Goal: Check status: Check status

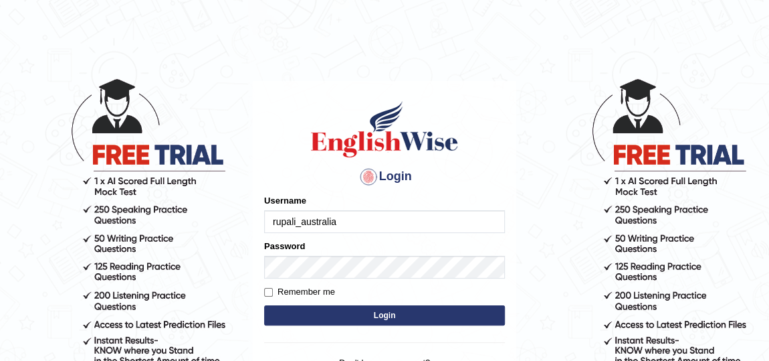
click at [389, 231] on input "rupali_australia" at bounding box center [384, 221] width 241 height 23
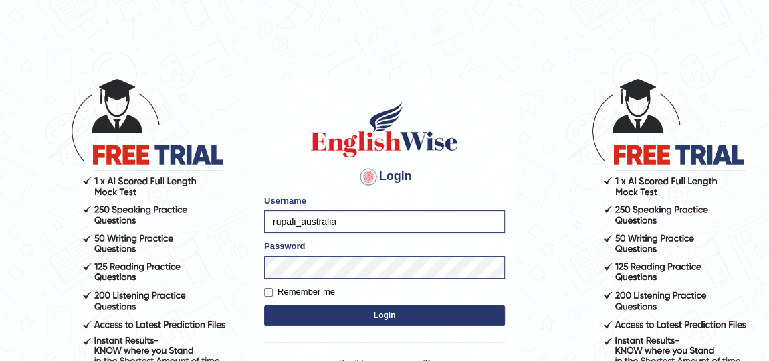
type input "Raynice"
click at [363, 314] on button "Login" at bounding box center [384, 315] width 241 height 20
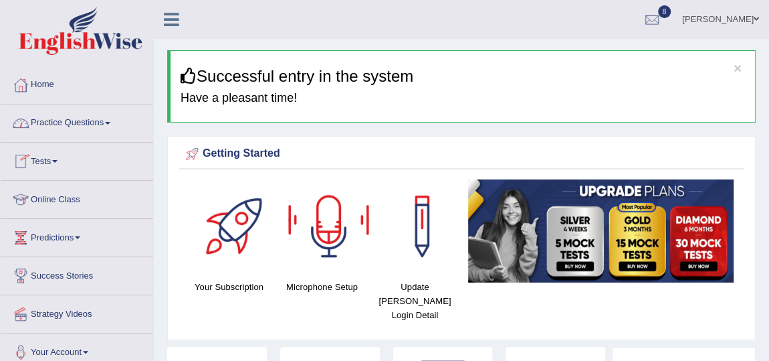
click at [50, 156] on link "Tests" at bounding box center [77, 159] width 153 height 33
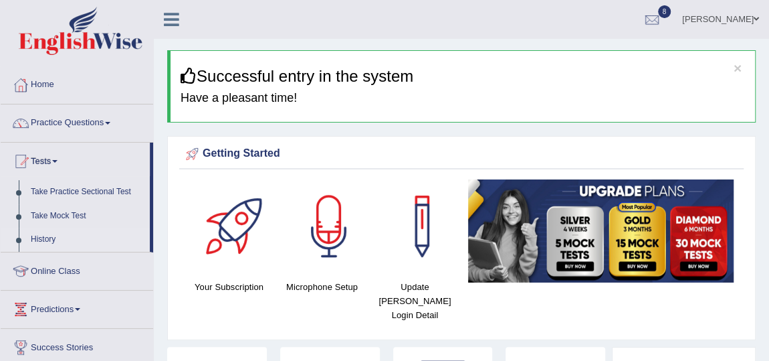
click at [45, 237] on link "History" at bounding box center [87, 239] width 125 height 24
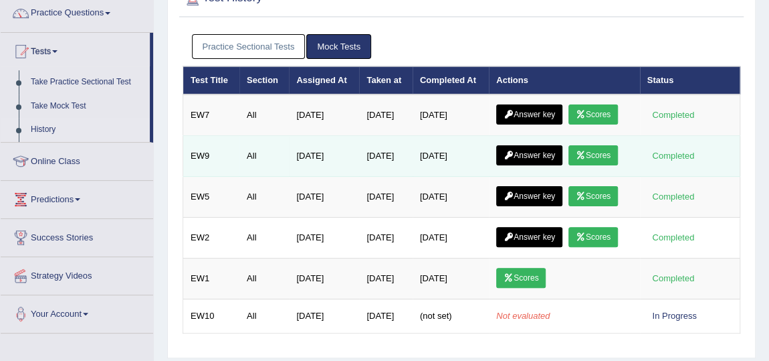
scroll to position [121, 0]
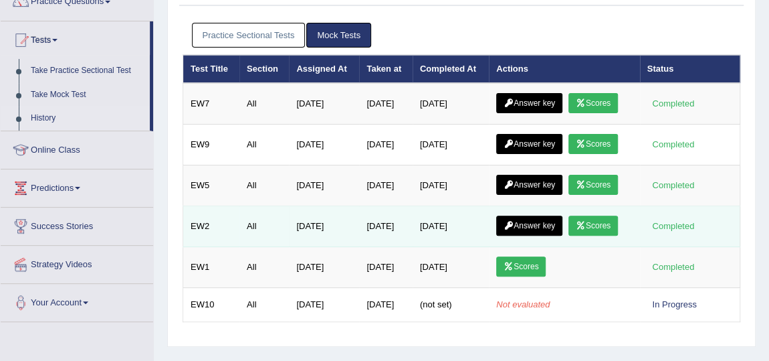
click at [595, 217] on link "Scores" at bounding box center [594, 225] width 50 height 20
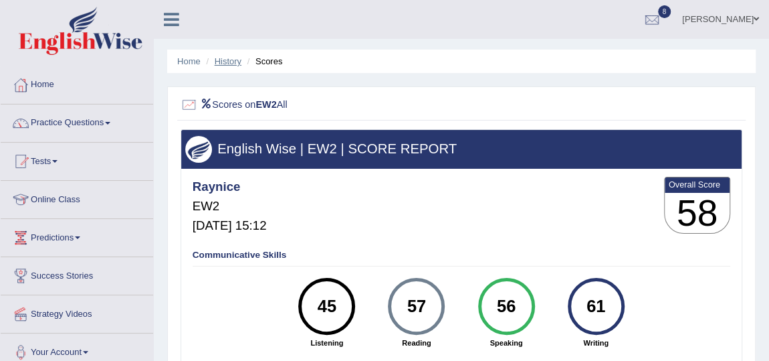
click at [232, 64] on link "History" at bounding box center [228, 61] width 27 height 10
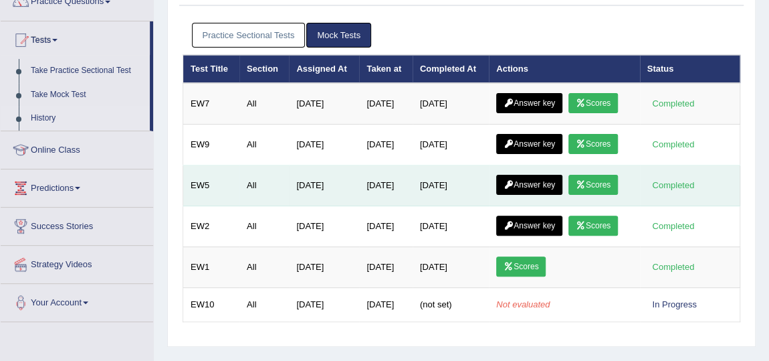
scroll to position [182, 0]
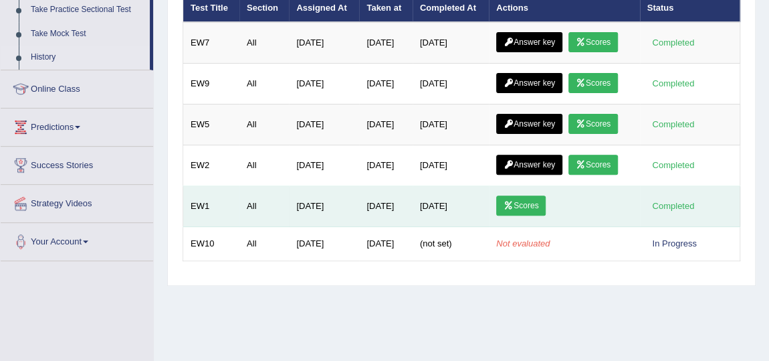
click at [530, 206] on link "Scores" at bounding box center [521, 205] width 50 height 20
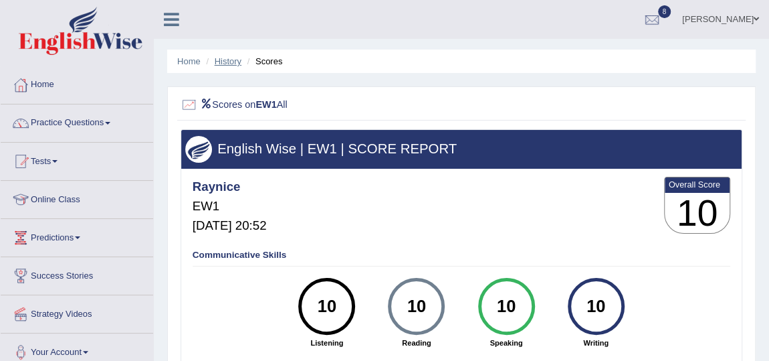
click at [234, 57] on link "History" at bounding box center [228, 61] width 27 height 10
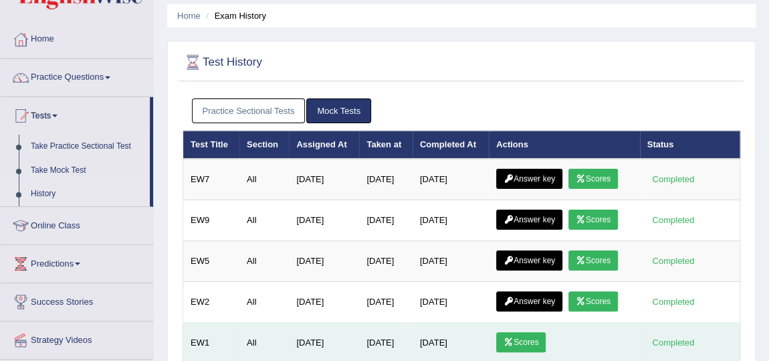
scroll to position [121, 0]
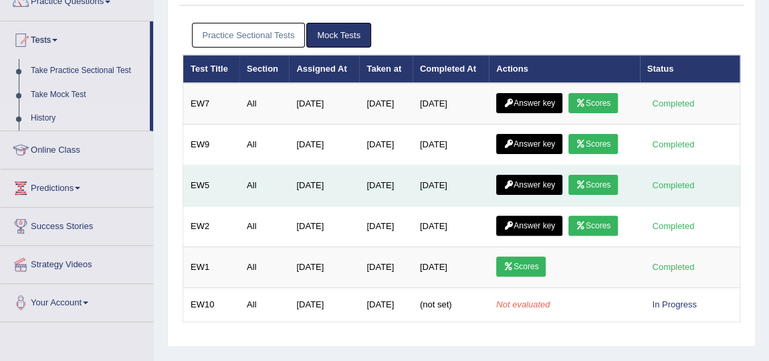
click at [610, 178] on link "Scores" at bounding box center [594, 185] width 50 height 20
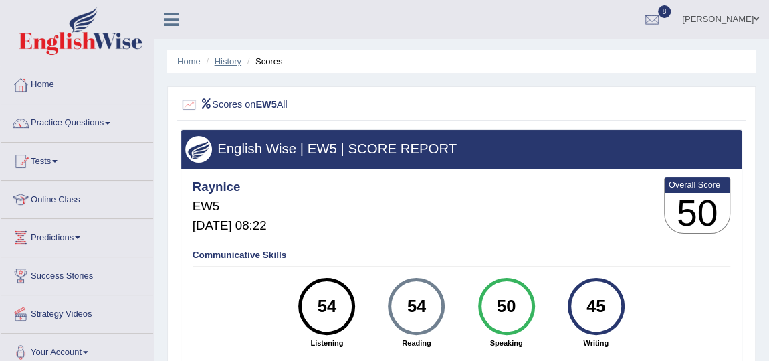
click at [236, 58] on link "History" at bounding box center [228, 61] width 27 height 10
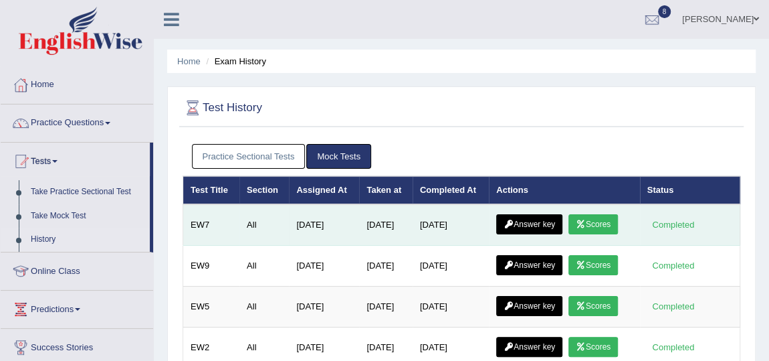
click at [602, 225] on link "Scores" at bounding box center [594, 224] width 50 height 20
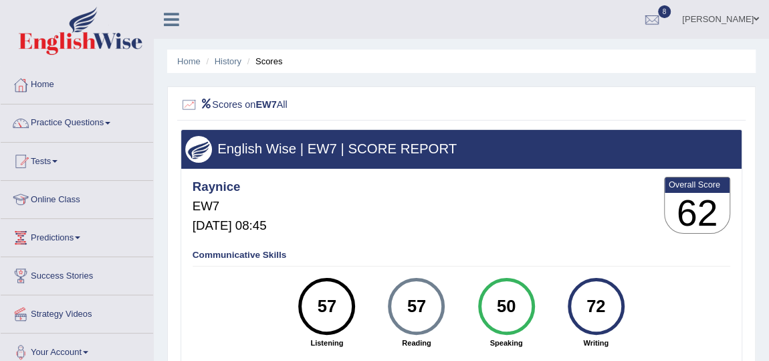
click at [267, 65] on li "Scores" at bounding box center [263, 61] width 39 height 13
click at [227, 64] on link "History" at bounding box center [228, 61] width 27 height 10
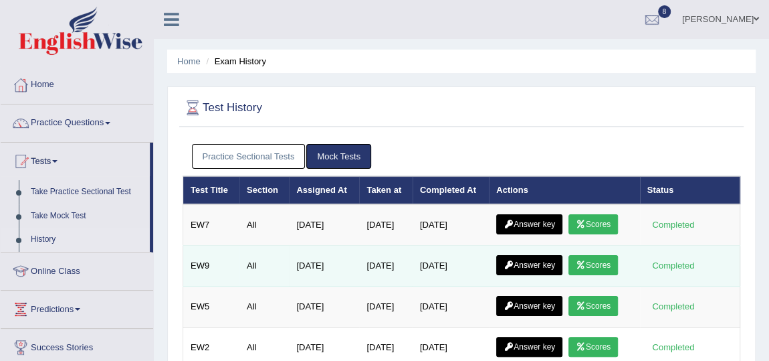
click at [591, 265] on link "Scores" at bounding box center [594, 265] width 50 height 20
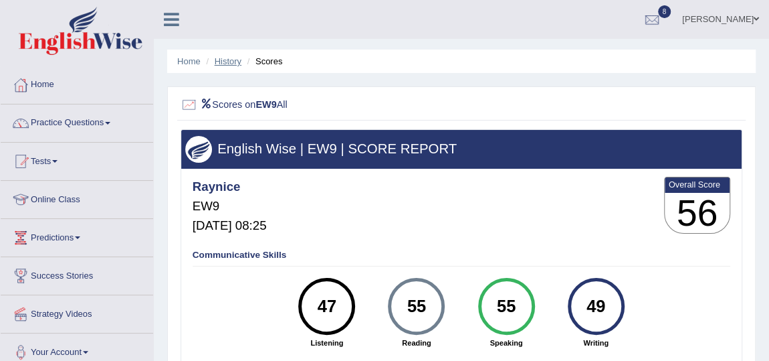
click at [216, 65] on link "History" at bounding box center [228, 61] width 27 height 10
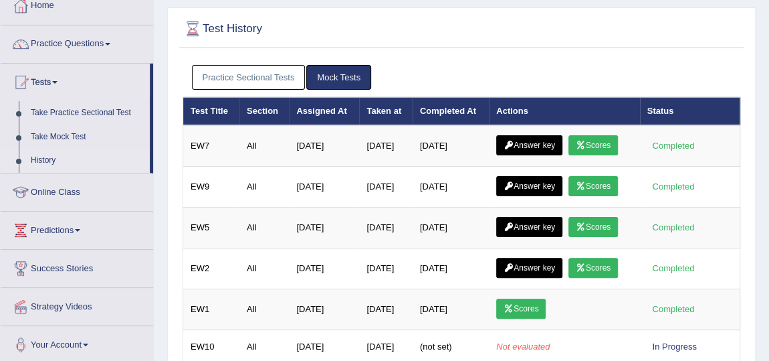
scroll to position [60, 0]
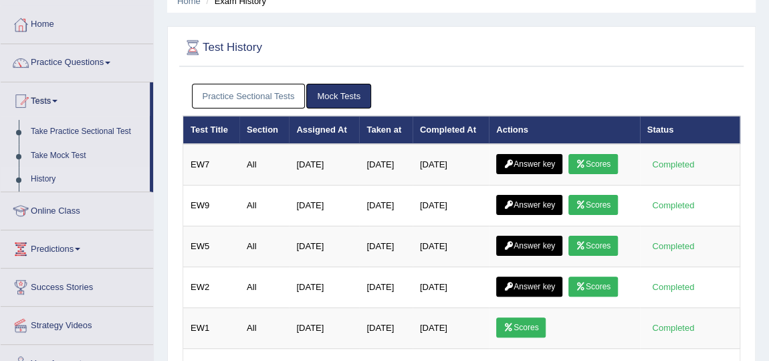
click at [248, 93] on link "Practice Sectional Tests" at bounding box center [249, 96] width 114 height 25
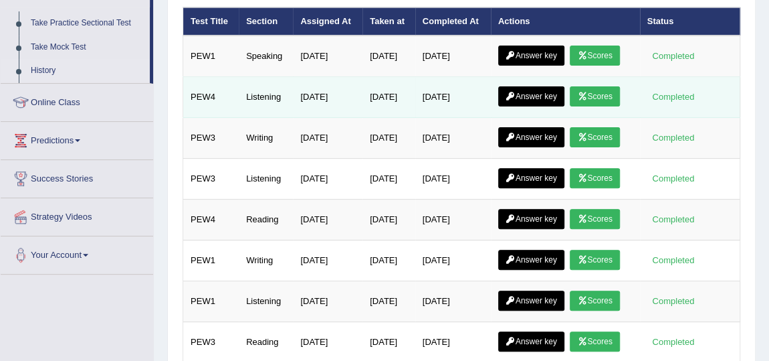
scroll to position [98, 0]
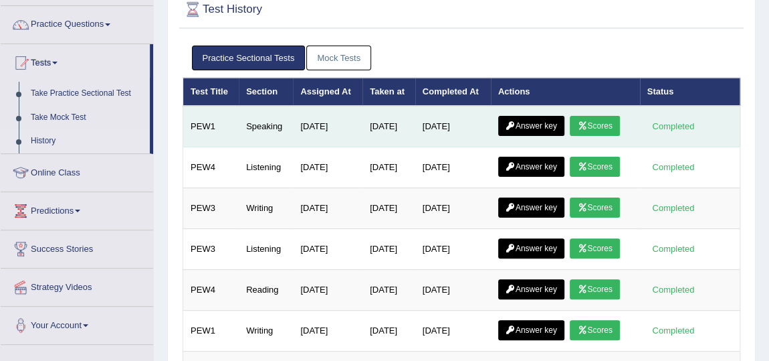
click at [604, 126] on link "Scores" at bounding box center [595, 126] width 50 height 20
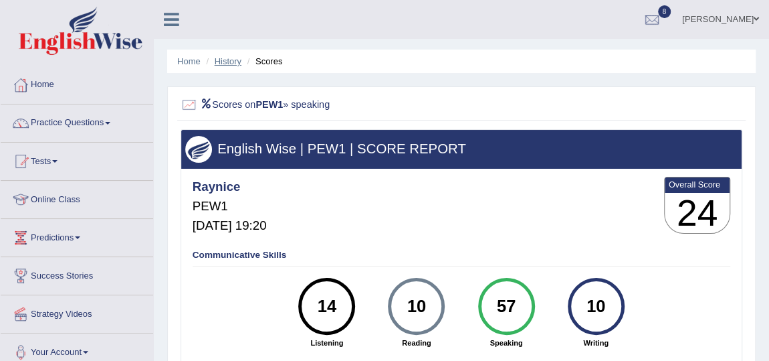
click at [230, 62] on link "History" at bounding box center [228, 61] width 27 height 10
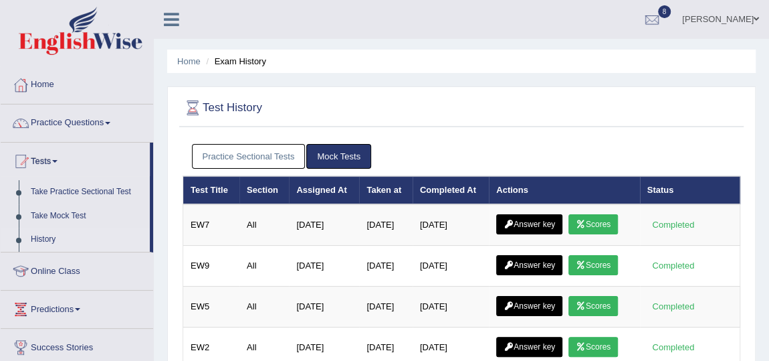
scroll to position [121, 0]
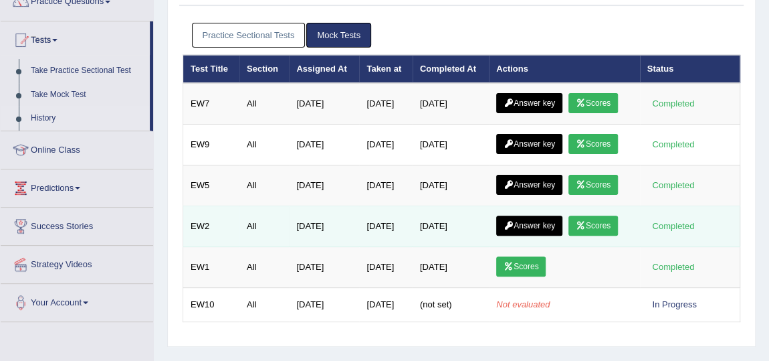
click at [586, 223] on icon at bounding box center [581, 225] width 10 height 8
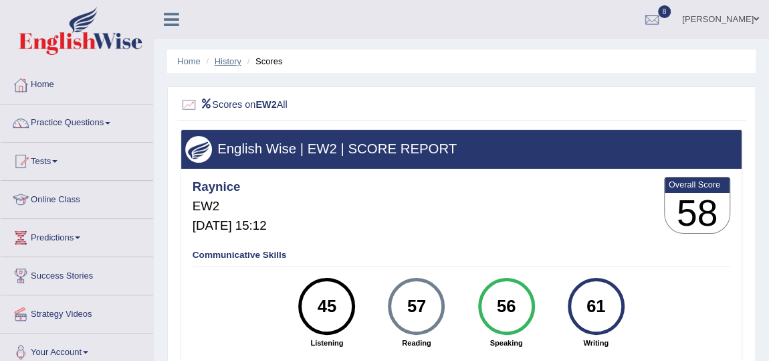
click at [227, 56] on link "History" at bounding box center [228, 61] width 27 height 10
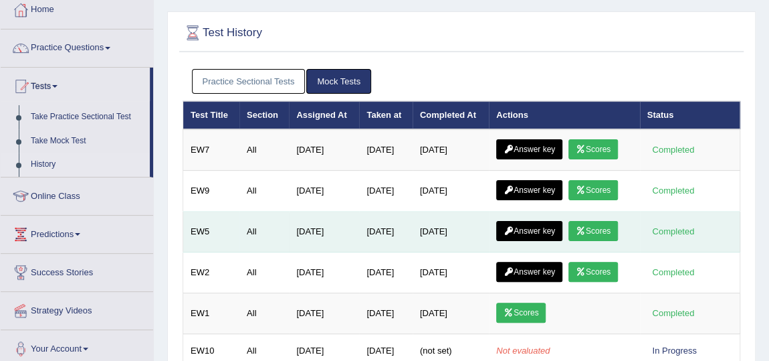
scroll to position [182, 0]
